Goal: Task Accomplishment & Management: Manage account settings

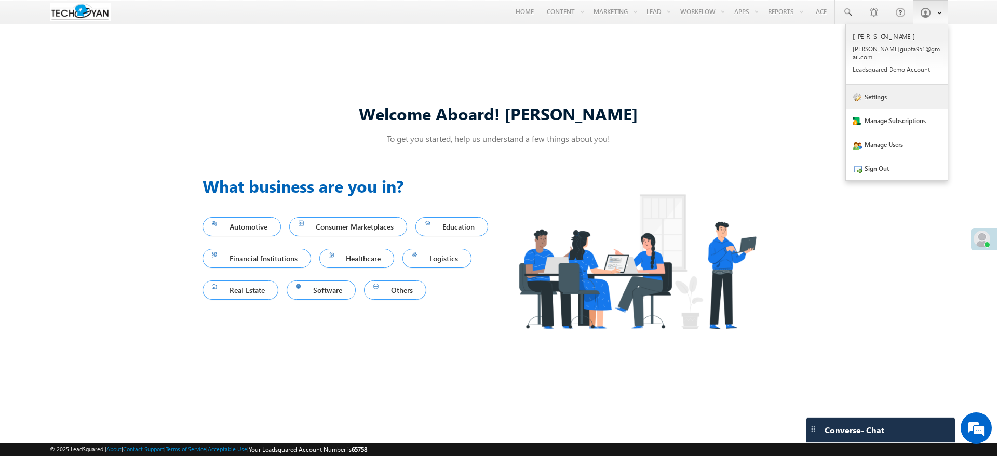
click at [896, 94] on link "Settings" at bounding box center [897, 97] width 102 height 24
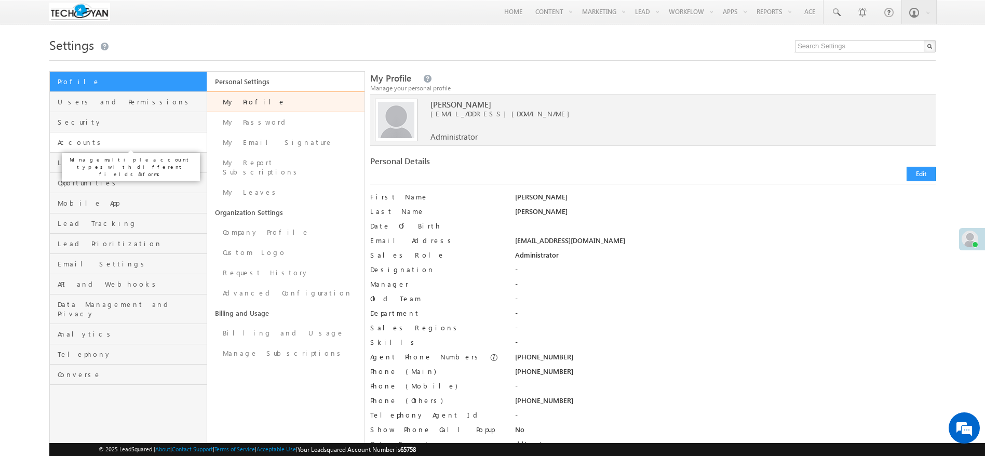
click at [151, 139] on span "Accounts" at bounding box center [131, 142] width 146 height 9
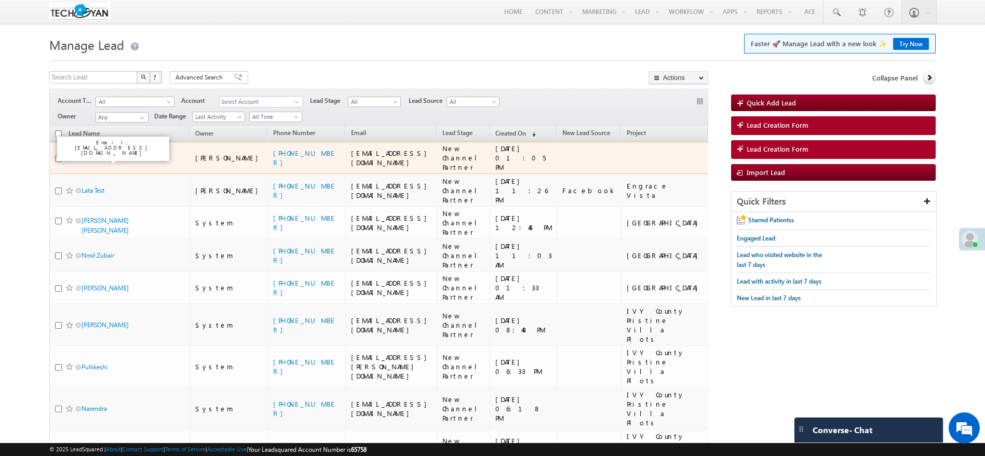
click at [102, 159] on link "Lead Account" at bounding box center [101, 158] width 38 height 8
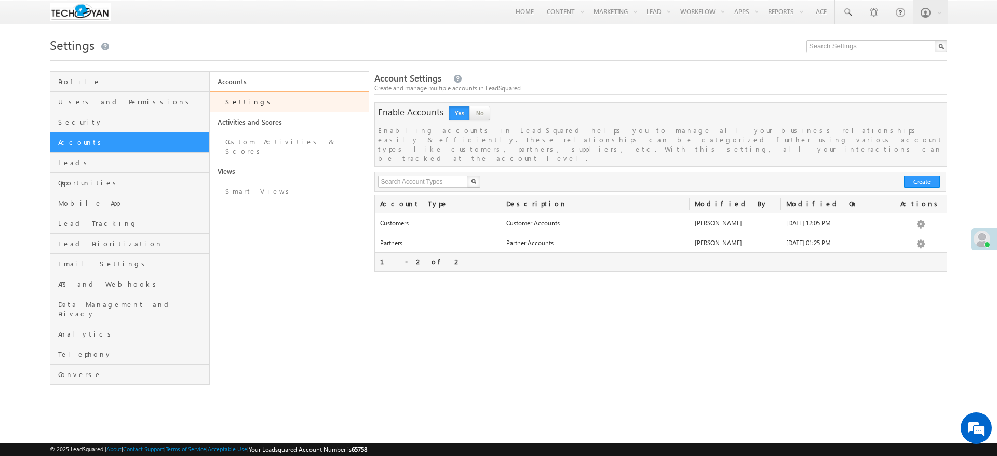
click at [311, 131] on link "Activities and Scores" at bounding box center [289, 122] width 159 height 20
click at [316, 145] on link "Custom Activities & Scores" at bounding box center [289, 147] width 159 height 30
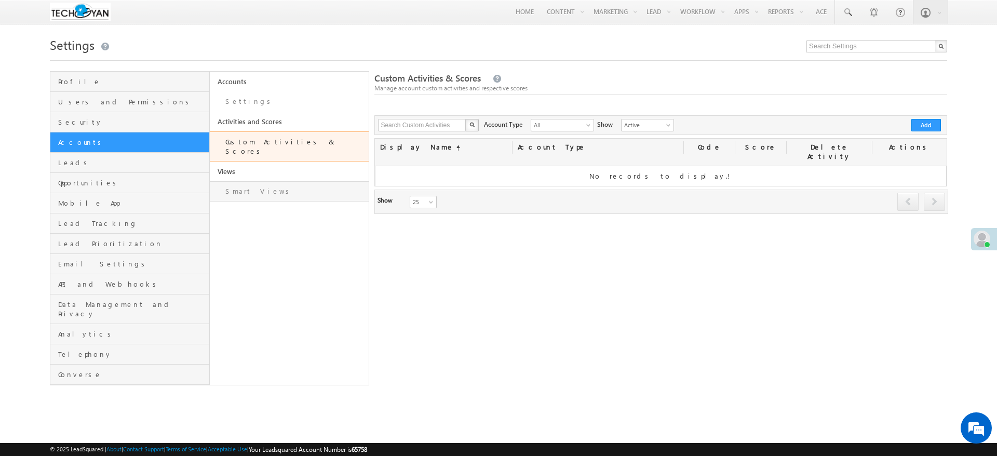
drag, startPoint x: 235, startPoint y: 194, endPoint x: 277, endPoint y: 178, distance: 44.5
click at [235, 194] on div "Accounts Settings Activities and Scores Custom Activities & Scores Views Smart …" at bounding box center [290, 228] width 160 height 314
click at [277, 181] on link "Smart Views" at bounding box center [289, 191] width 159 height 20
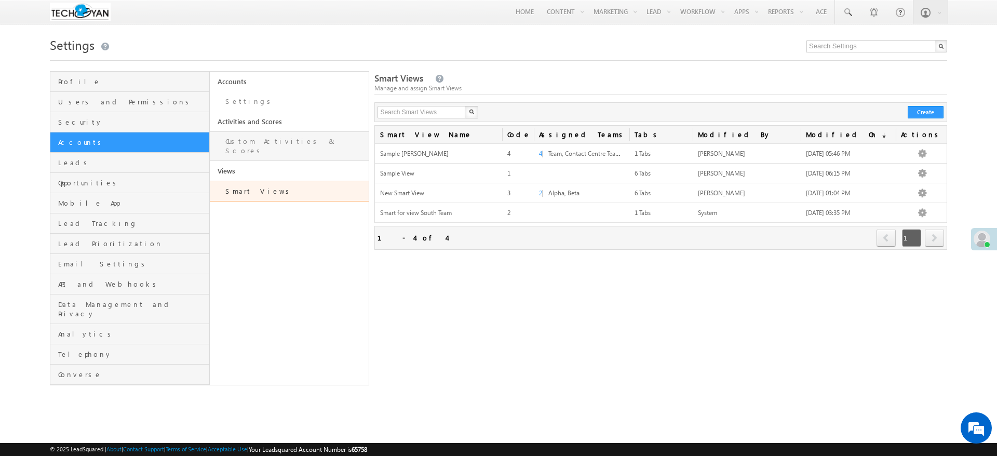
click at [241, 140] on link "Custom Activities & Scores" at bounding box center [289, 146] width 159 height 30
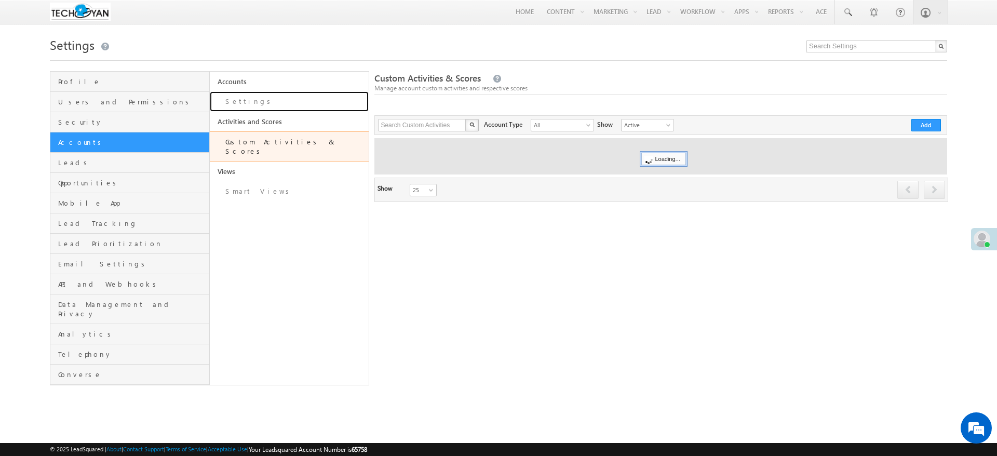
click at [239, 104] on link "Settings" at bounding box center [289, 101] width 159 height 20
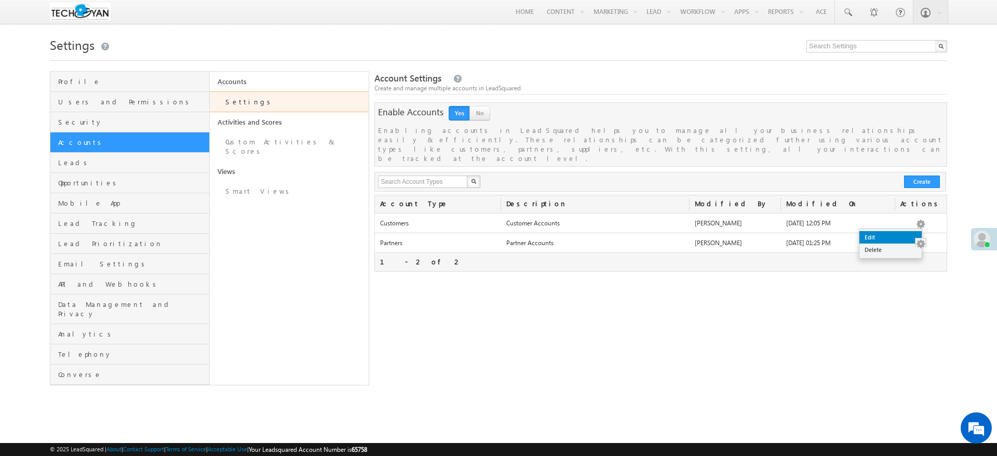
click at [892, 239] on link "Edit" at bounding box center [890, 237] width 62 height 12
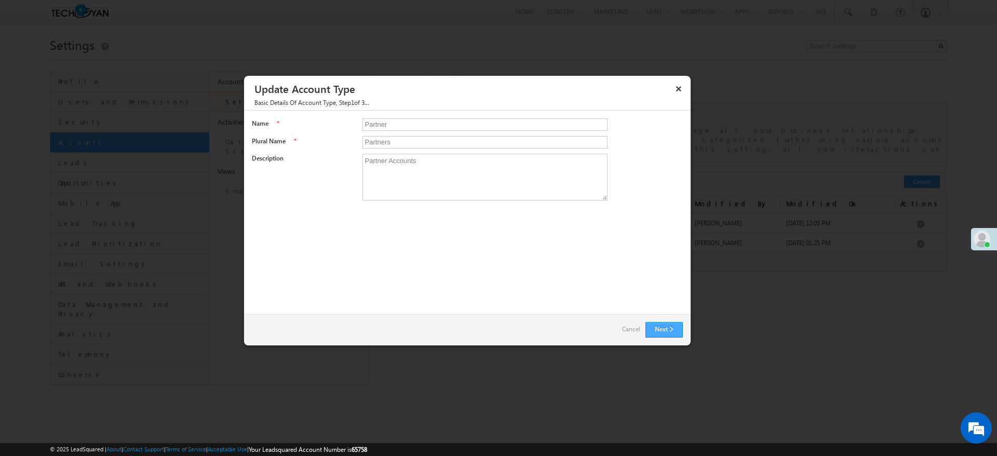
click at [661, 336] on button "Next" at bounding box center [663, 330] width 37 height 16
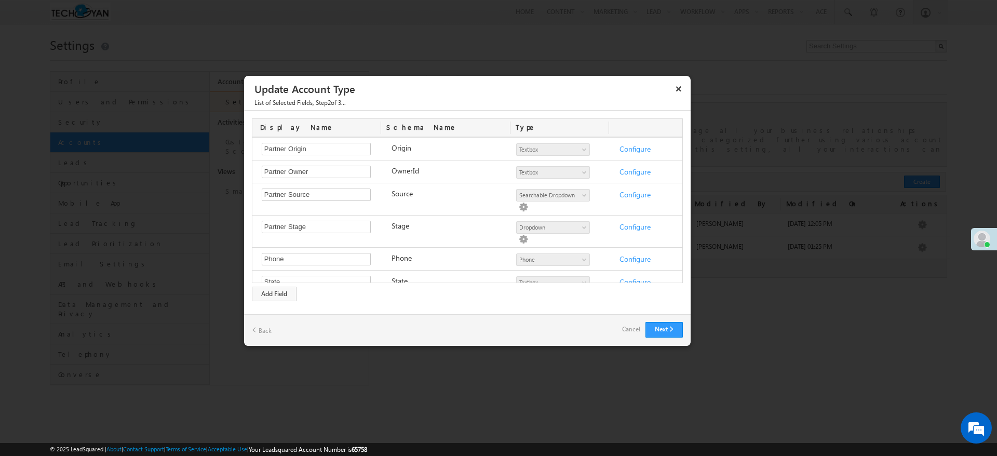
scroll to position [677, 0]
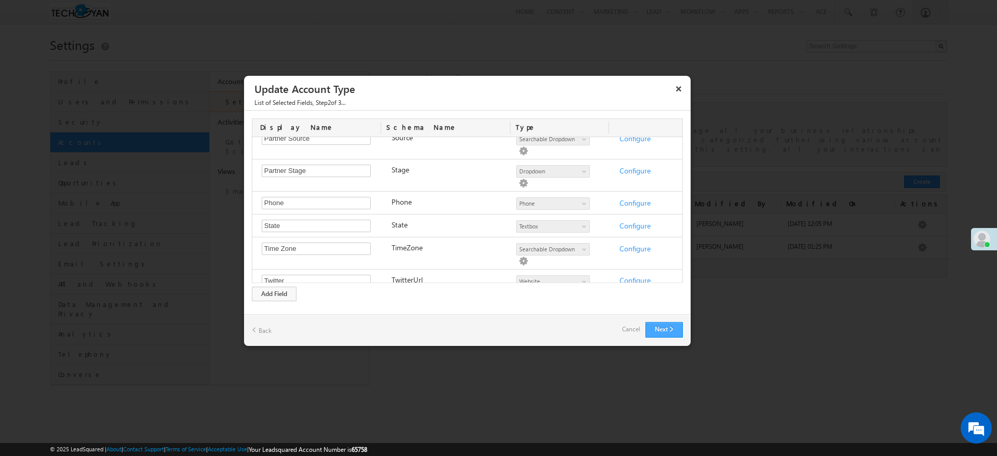
click at [663, 325] on button "Next" at bounding box center [663, 330] width 37 height 16
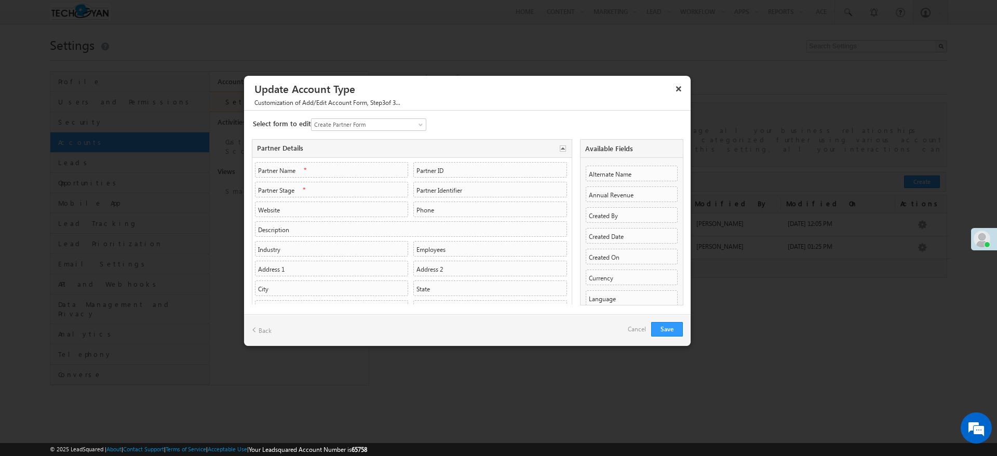
scroll to position [78, 0]
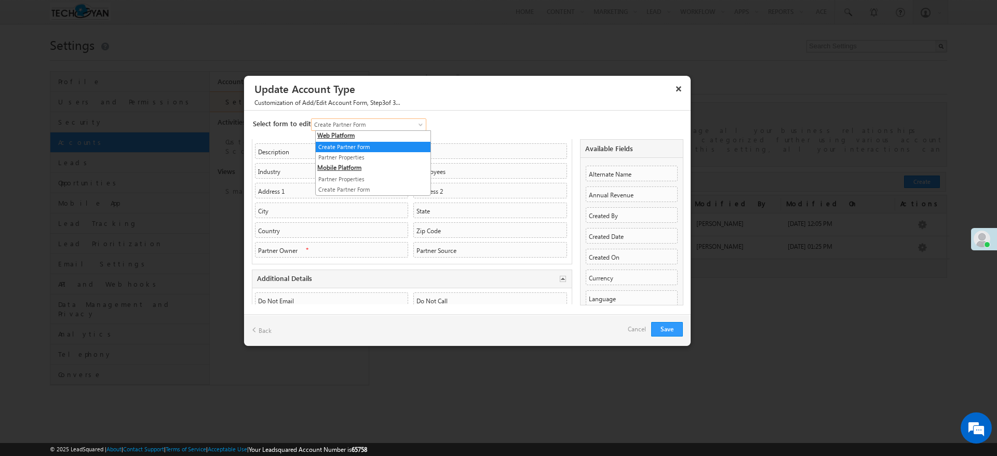
click at [414, 128] on span "Create Partner Form" at bounding box center [362, 124] width 102 height 9
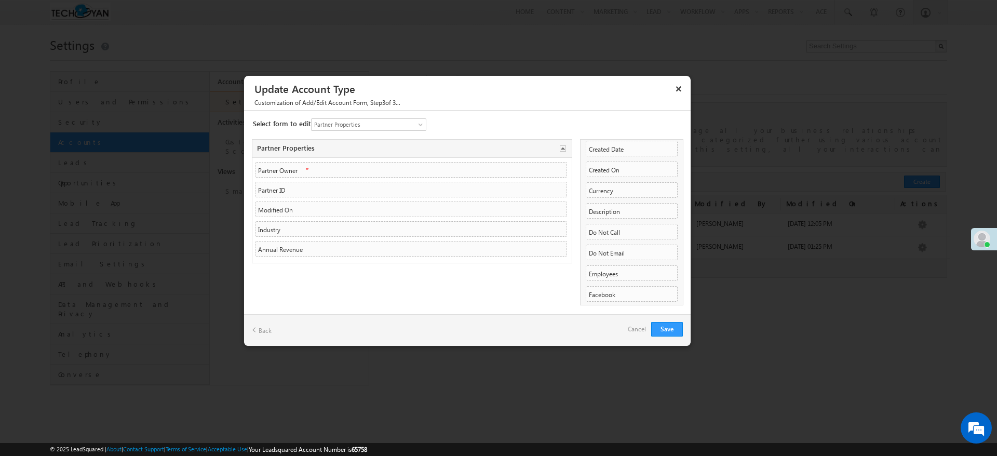
scroll to position [215, 0]
click at [666, 330] on button "Save" at bounding box center [667, 329] width 32 height 15
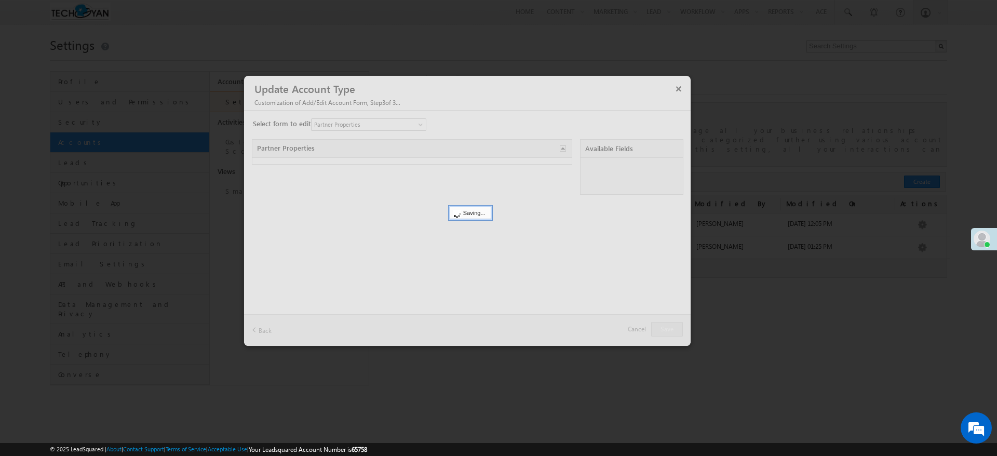
scroll to position [0, 0]
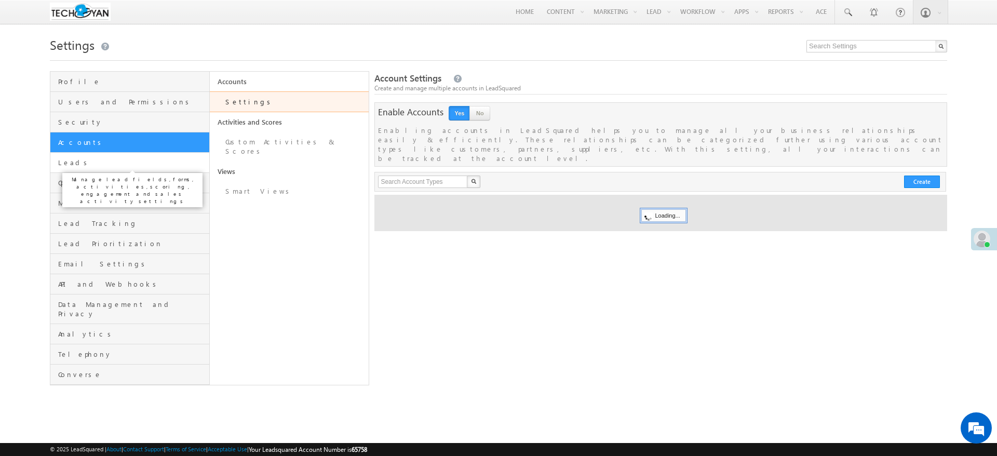
click at [97, 167] on span "Leads" at bounding box center [132, 162] width 148 height 9
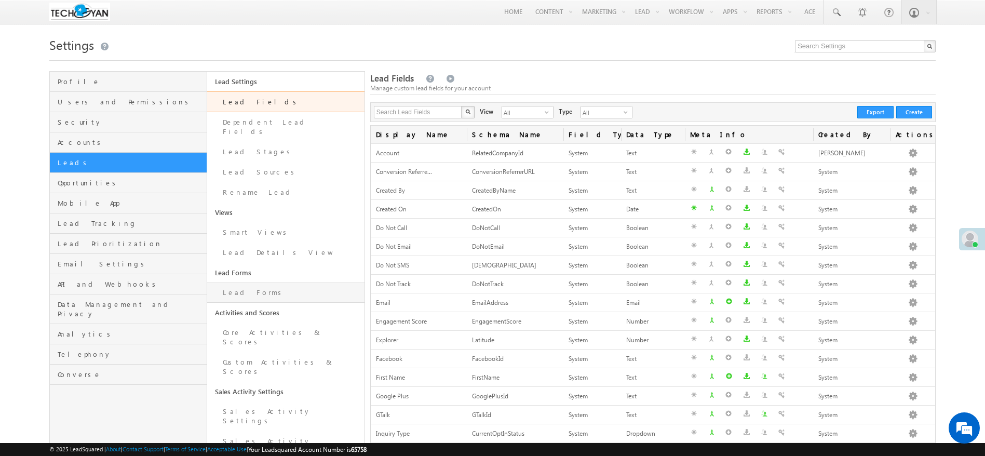
click at [260, 282] on link "Lead Forms" at bounding box center [285, 292] width 157 height 20
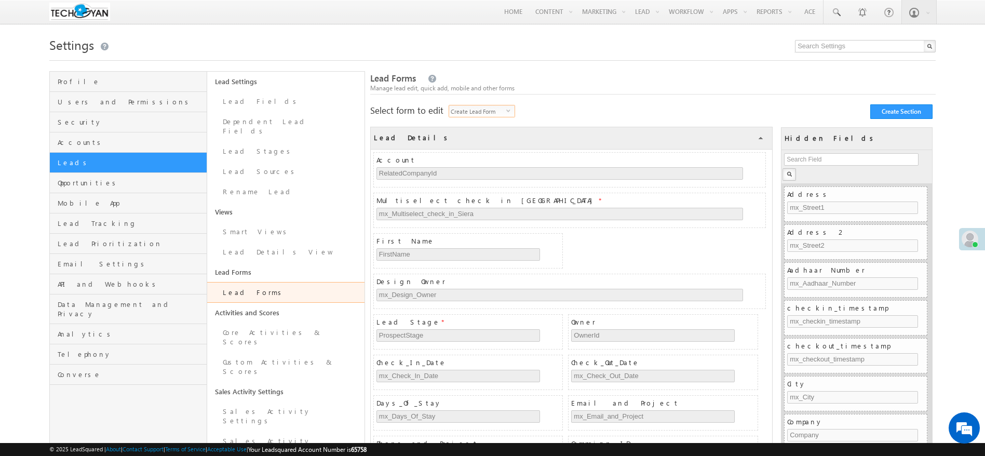
click at [508, 110] on span "select" at bounding box center [510, 110] width 8 height 5
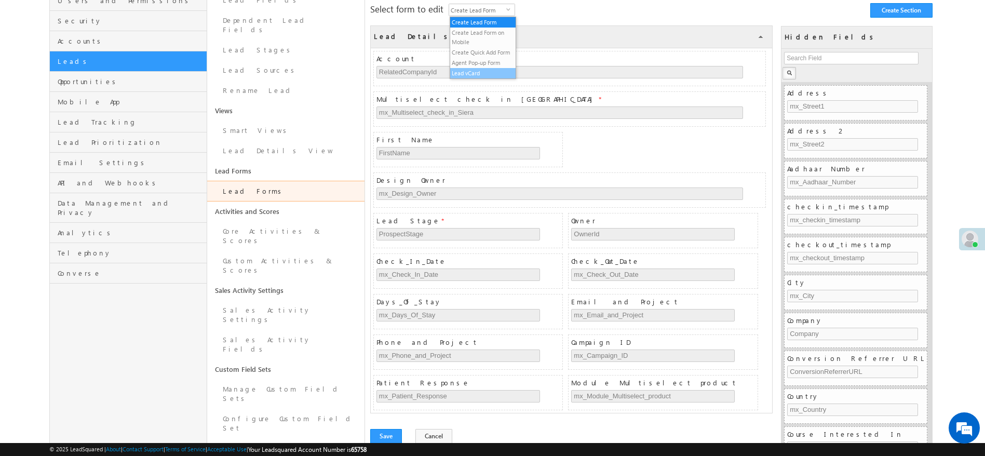
click at [497, 71] on li "Lead vCard" at bounding box center [482, 73] width 65 height 10
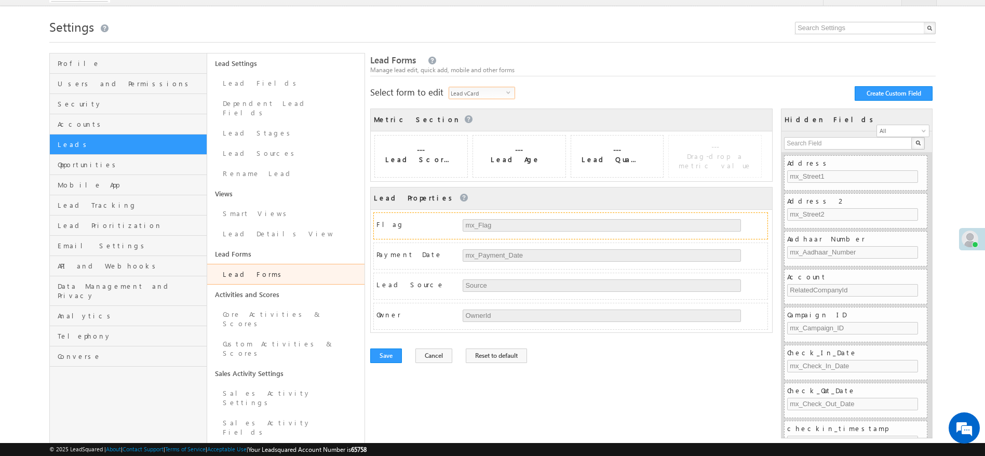
scroll to position [19, 0]
click at [827, 138] on input "text" at bounding box center [848, 143] width 129 height 12
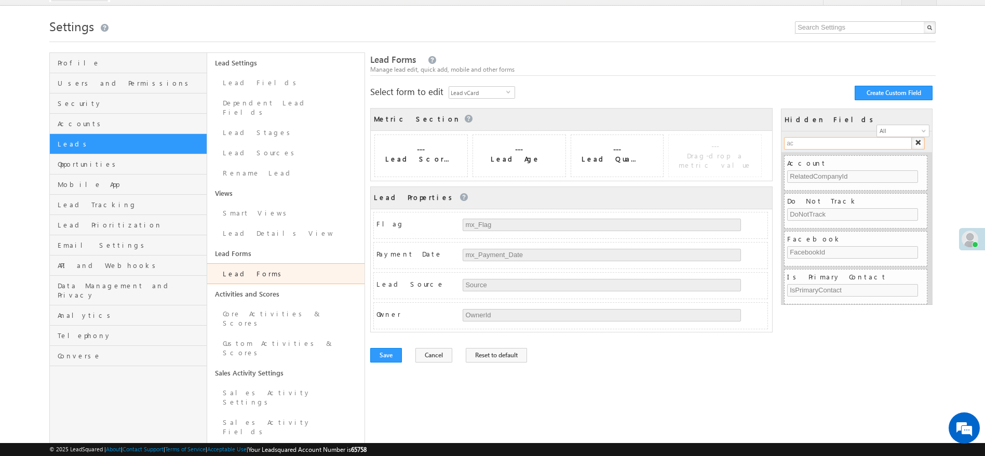
type input "acc"
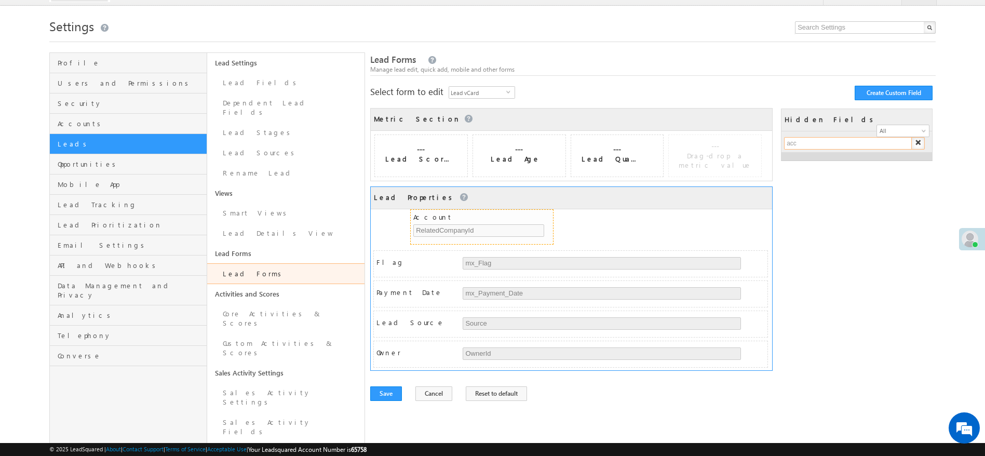
drag, startPoint x: 694, startPoint y: 181, endPoint x: 446, endPoint y: 214, distance: 249.9
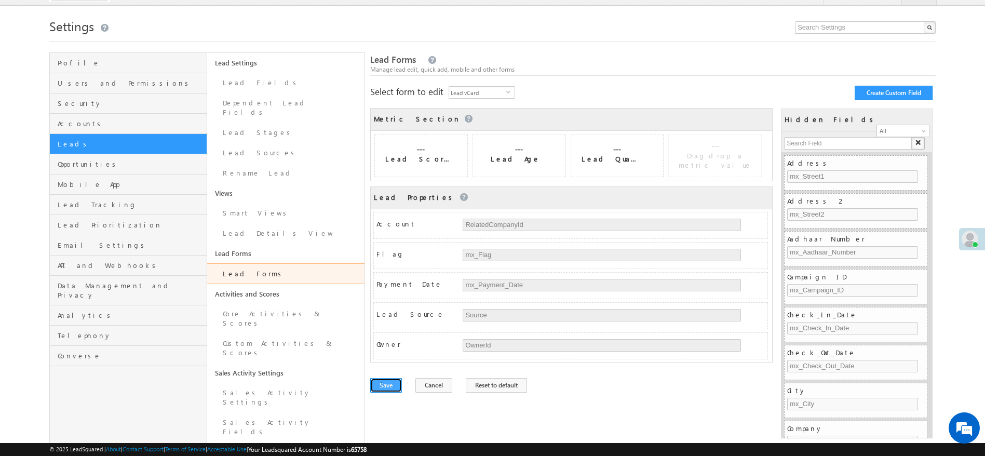
click at [387, 391] on button "Save" at bounding box center [386, 385] width 32 height 15
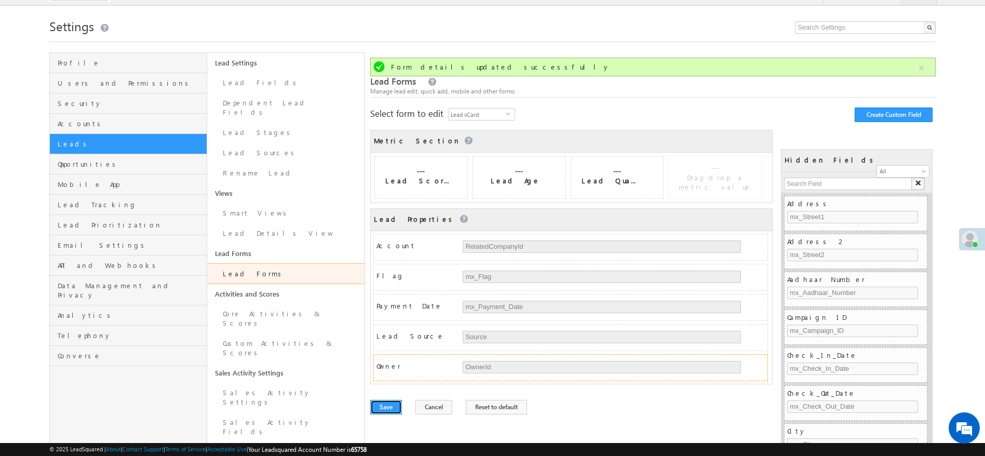
scroll to position [0, 0]
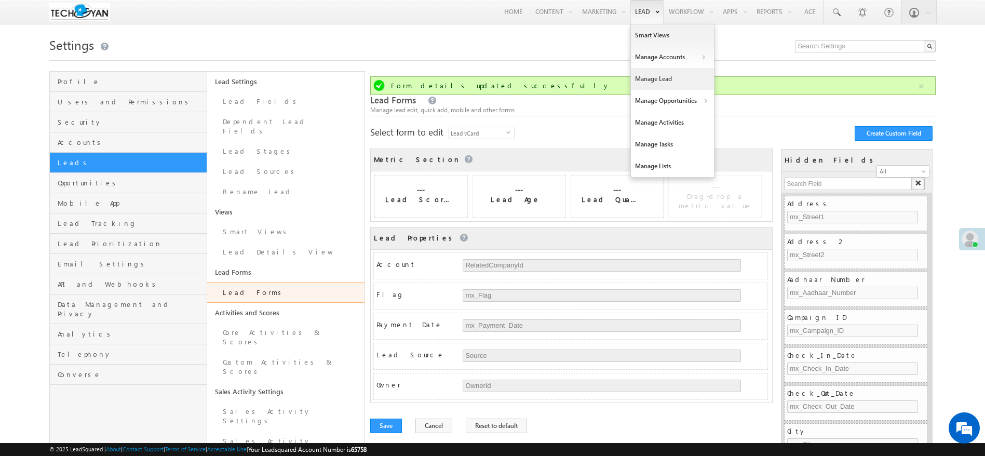
click at [654, 77] on link "Manage Lead" at bounding box center [672, 79] width 83 height 22
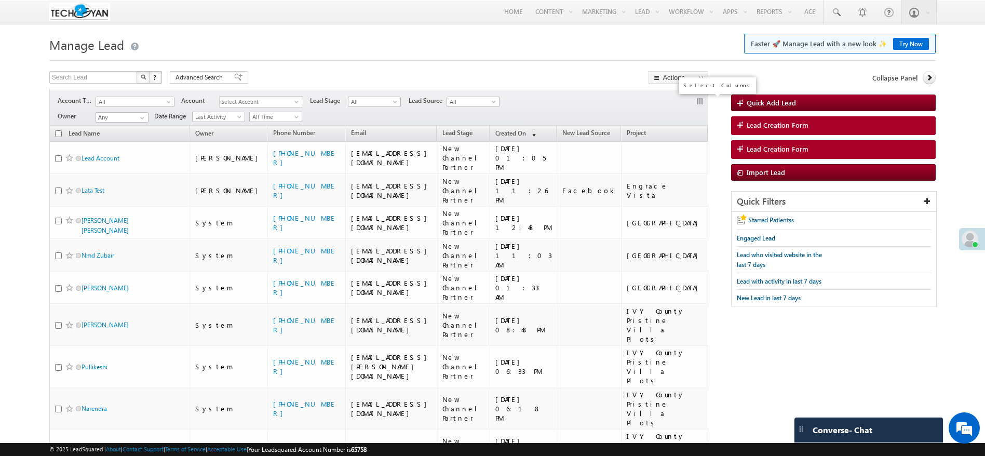
click at [696, 102] on button "button" at bounding box center [701, 102] width 10 height 10
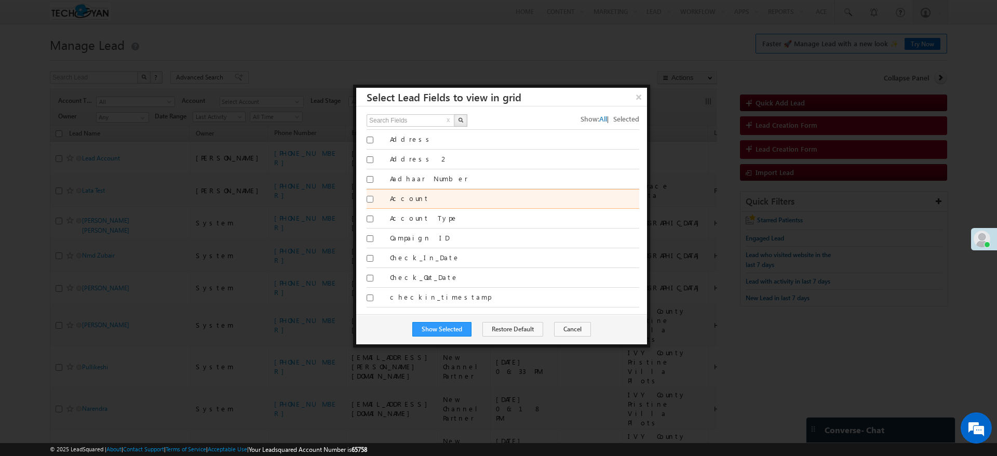
click at [371, 201] on input "Account" at bounding box center [370, 199] width 7 height 7
checkbox input "true"
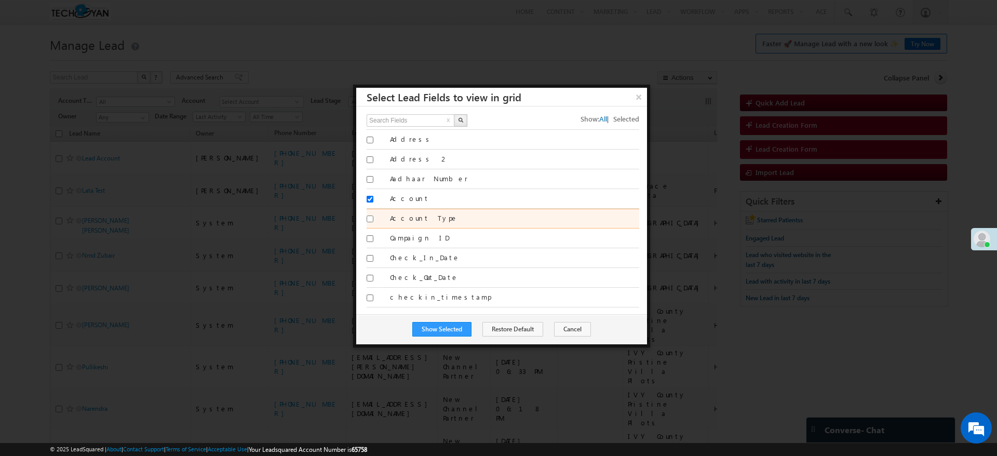
click at [370, 217] on input "Account Type" at bounding box center [370, 218] width 7 height 7
checkbox input "true"
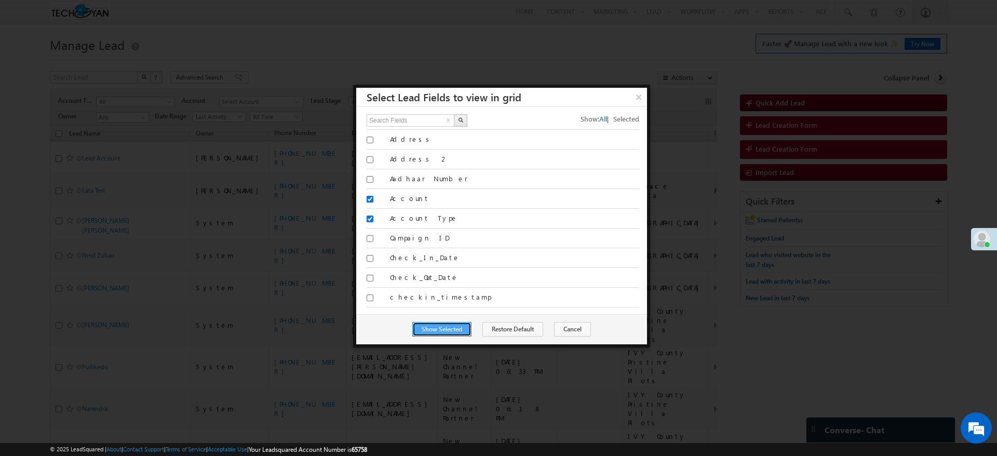
click at [454, 332] on button "Show Selected" at bounding box center [441, 329] width 59 height 15
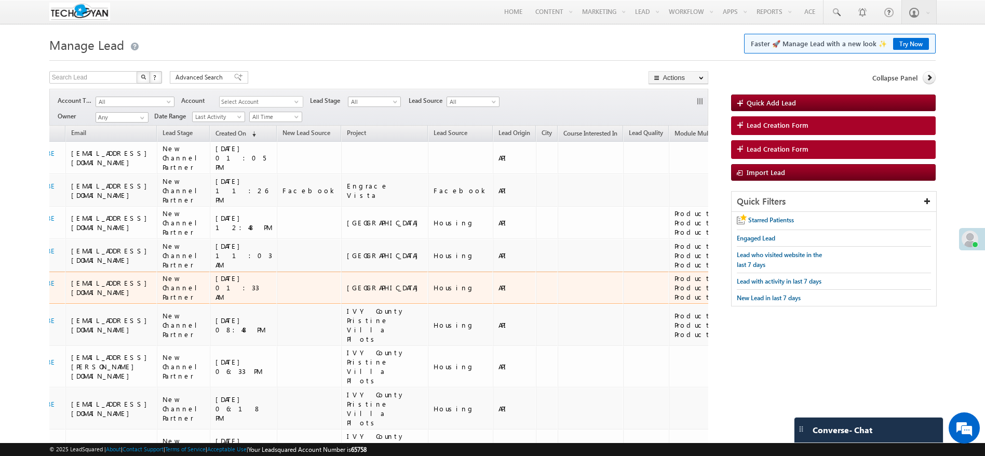
scroll to position [0, 425]
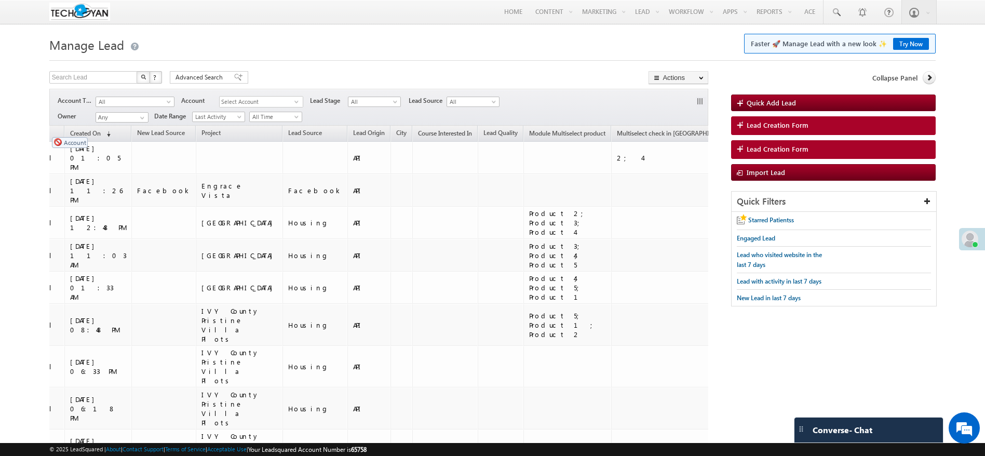
drag, startPoint x: 591, startPoint y: 133, endPoint x: 47, endPoint y: 132, distance: 544.1
drag, startPoint x: 592, startPoint y: 134, endPoint x: 105, endPoint y: 134, distance: 486.5
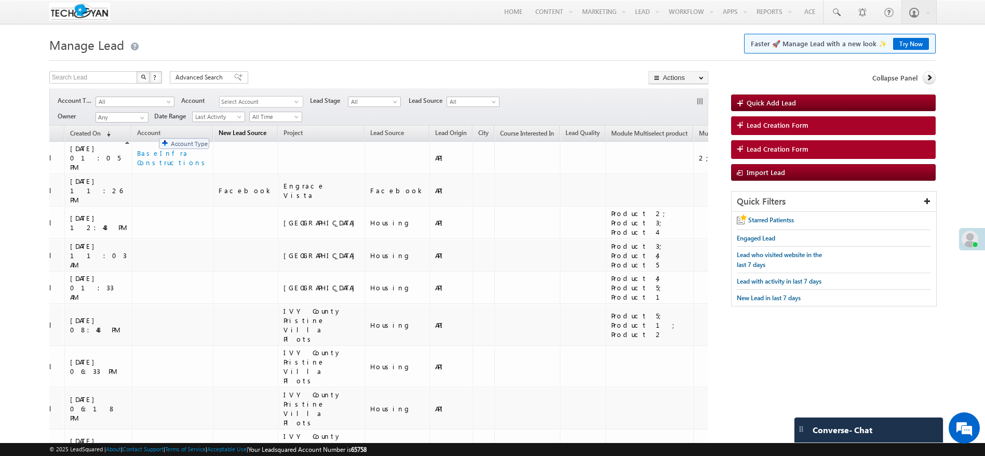
drag, startPoint x: 646, startPoint y: 131, endPoint x: 154, endPoint y: 133, distance: 492.7
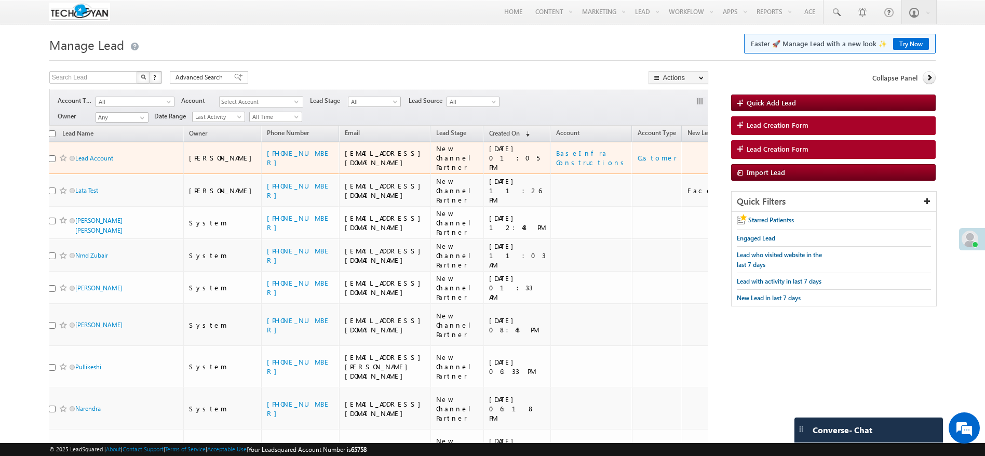
scroll to position [0, 0]
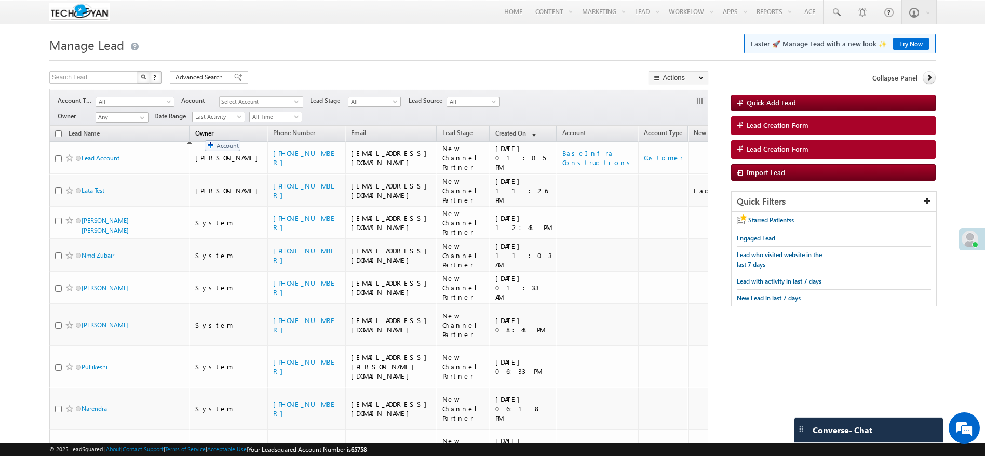
drag, startPoint x: 533, startPoint y: 136, endPoint x: 199, endPoint y: 135, distance: 333.8
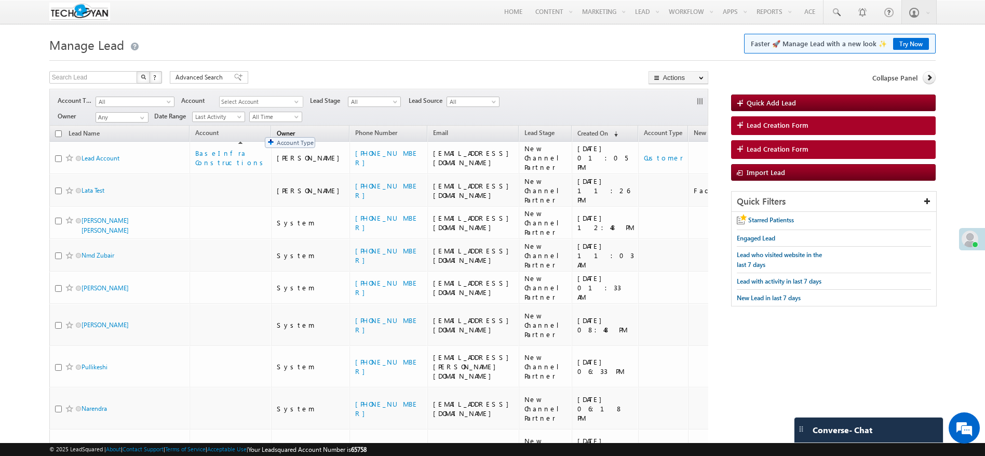
drag, startPoint x: 572, startPoint y: 136, endPoint x: 260, endPoint y: 132, distance: 312.0
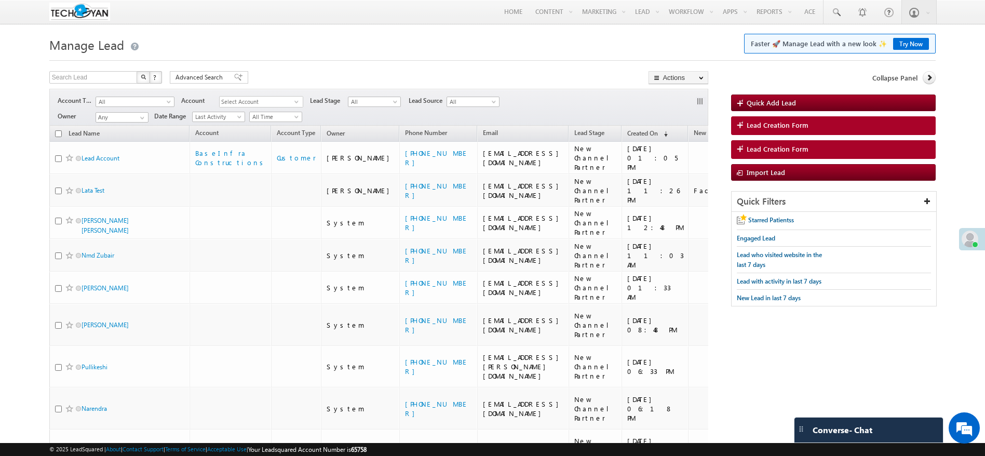
click at [534, 73] on div "Search Lead X ? 108 results found Advanced Search Advanced Search Advanced sear…" at bounding box center [378, 78] width 659 height 15
